Goal: Information Seeking & Learning: Learn about a topic

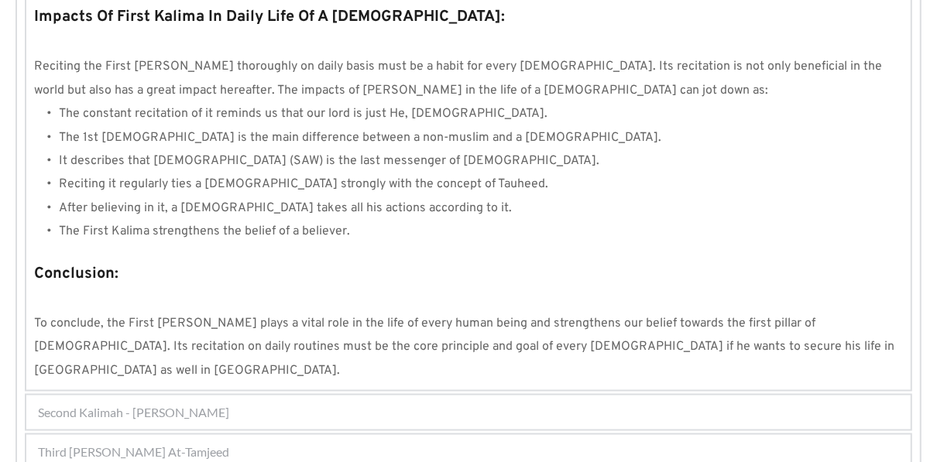
scroll to position [1529, 0]
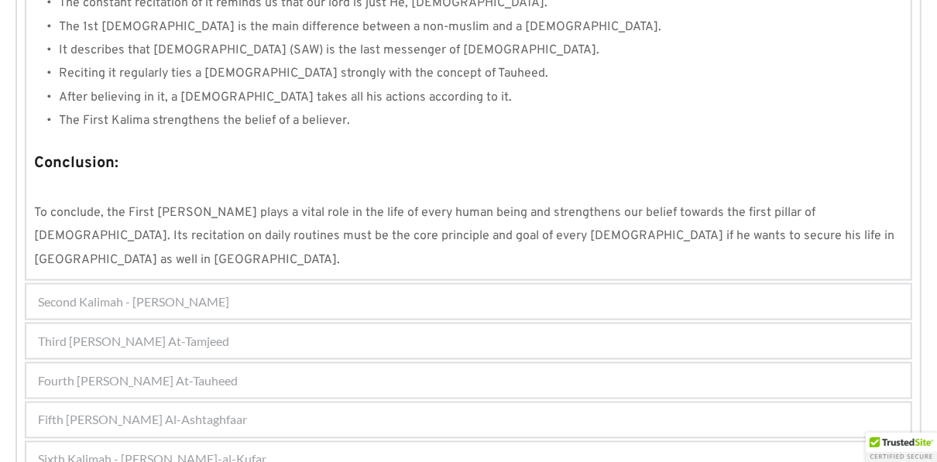
click at [253, 443] on div "Sixth Kalimah - [PERSON_NAME]-al-Kufar" at bounding box center [468, 460] width 885 height 34
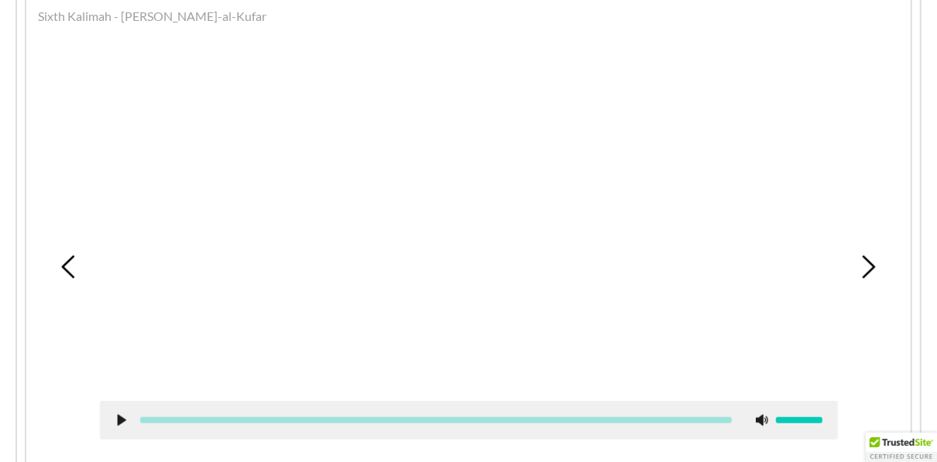
scroll to position [572, 0]
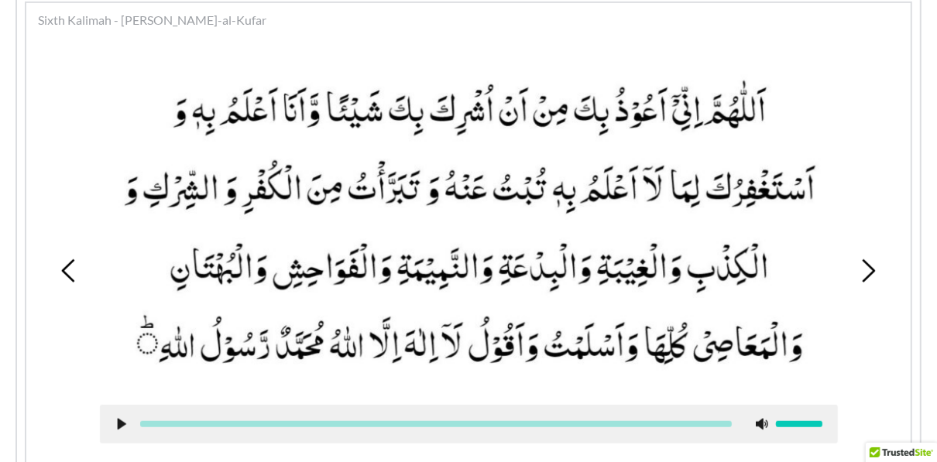
click at [653, 382] on picture at bounding box center [469, 226] width 738 height 327
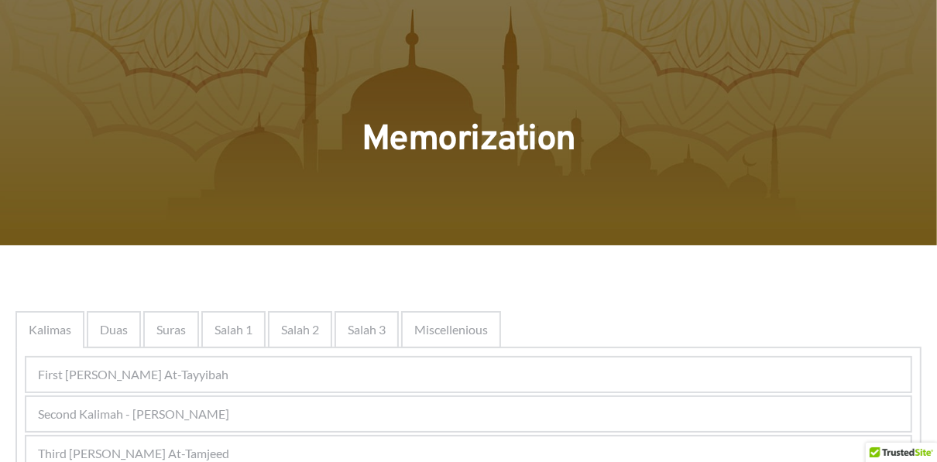
click at [229, 409] on span "Second Kalimah - [PERSON_NAME]" at bounding box center [133, 414] width 191 height 19
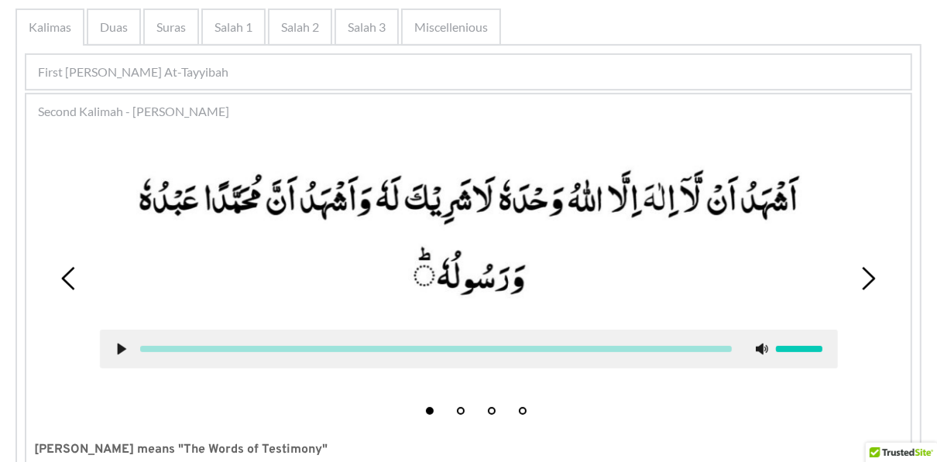
scroll to position [330, 0]
